Goal: Task Accomplishment & Management: Manage account settings

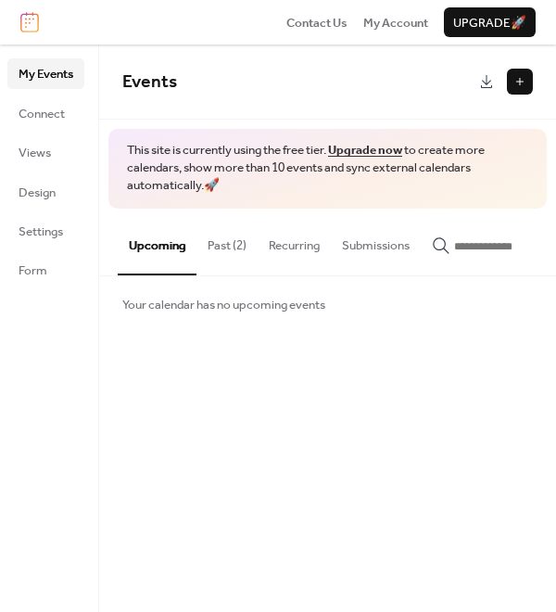
click at [234, 234] on button "Past (2)" at bounding box center [227, 241] width 61 height 65
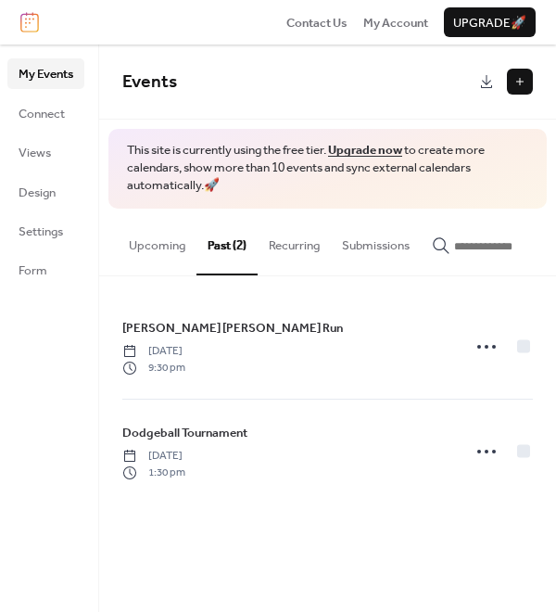
click at [299, 243] on button "Recurring" at bounding box center [294, 241] width 73 height 65
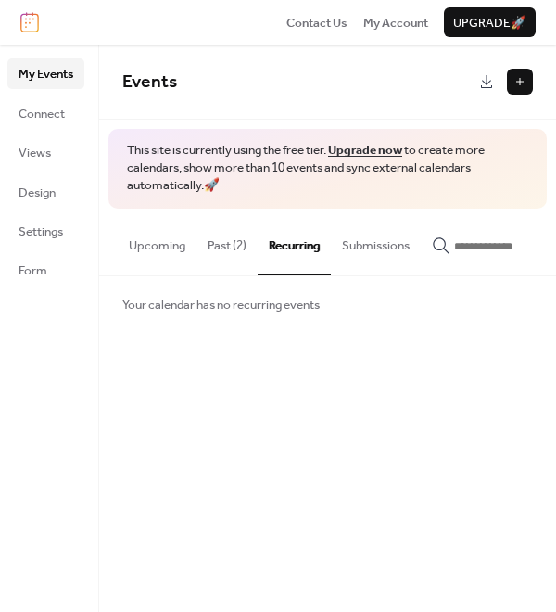
click at [387, 251] on button "Submissions" at bounding box center [376, 241] width 90 height 65
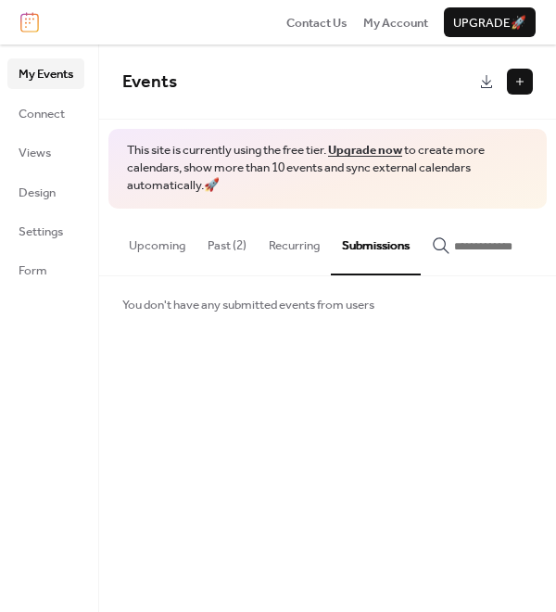
click at [513, 83] on button at bounding box center [520, 82] width 26 height 26
